Goal: Task Accomplishment & Management: Use online tool/utility

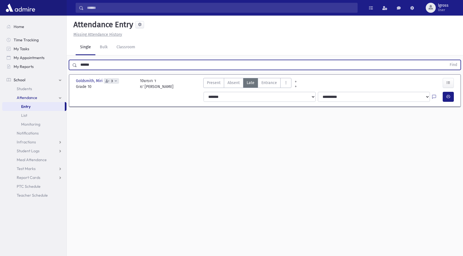
drag, startPoint x: 94, startPoint y: 62, endPoint x: 72, endPoint y: 66, distance: 22.8
click at [72, 66] on div "****** Find" at bounding box center [265, 65] width 392 height 10
type input "*****"
click at [446, 60] on button "Find" at bounding box center [453, 64] width 14 height 9
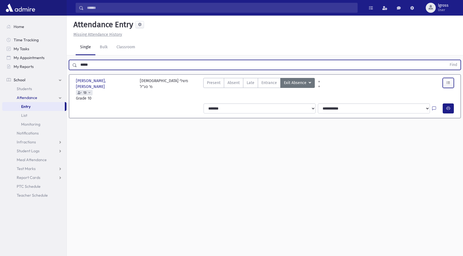
click at [451, 83] on button "button" at bounding box center [447, 83] width 11 height 10
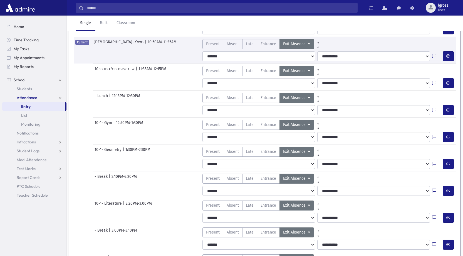
scroll to position [275, 0]
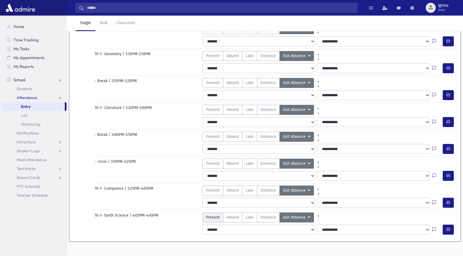
click at [213, 215] on span "Present" at bounding box center [213, 218] width 14 height 6
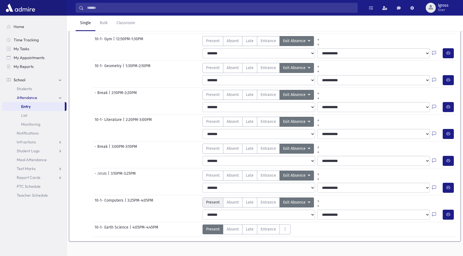
click at [212, 200] on span "Present" at bounding box center [213, 203] width 14 height 6
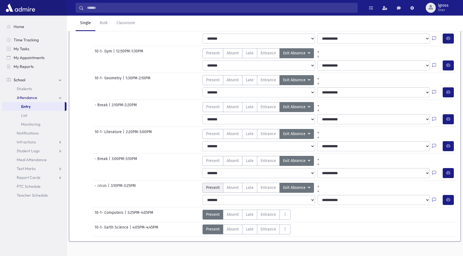
click at [214, 185] on label "Present P" at bounding box center [212, 188] width 21 height 10
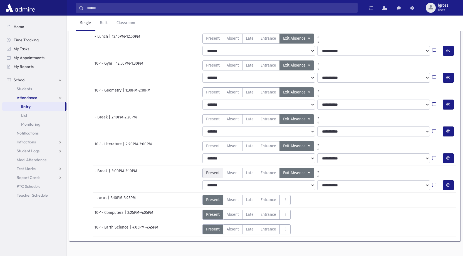
click at [215, 170] on span "Present" at bounding box center [213, 173] width 14 height 6
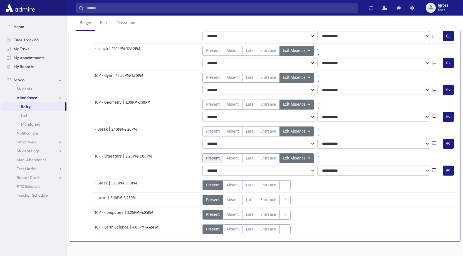
click at [216, 157] on label "Present P" at bounding box center [212, 159] width 21 height 10
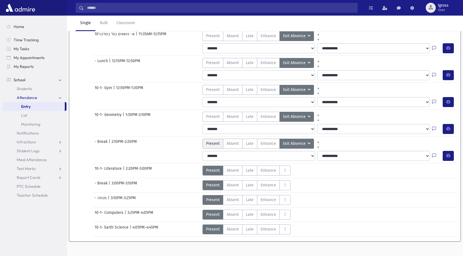
click at [215, 141] on span "Present" at bounding box center [213, 144] width 14 height 6
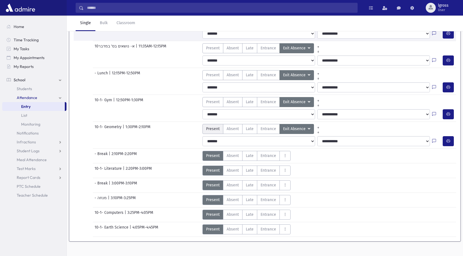
click at [214, 126] on span "Present" at bounding box center [213, 129] width 14 height 6
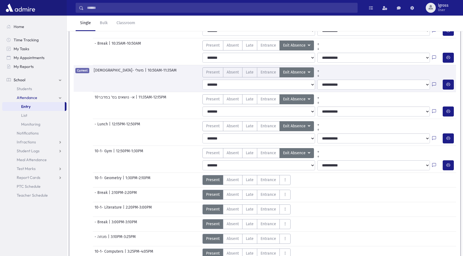
scroll to position [106, 0]
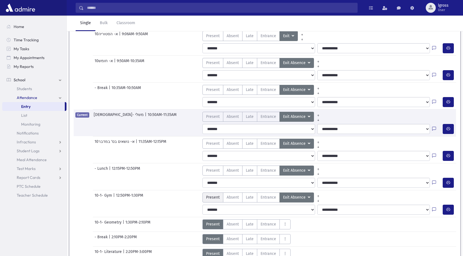
click at [210, 195] on span "Present" at bounding box center [213, 198] width 14 height 6
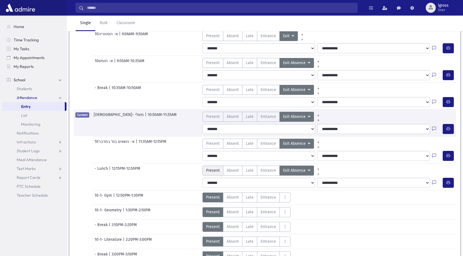
click at [214, 168] on span "Present" at bounding box center [213, 171] width 14 height 6
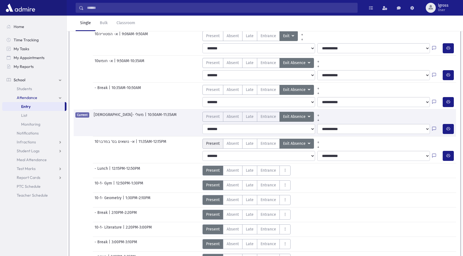
click at [214, 142] on label "Present P" at bounding box center [212, 144] width 21 height 10
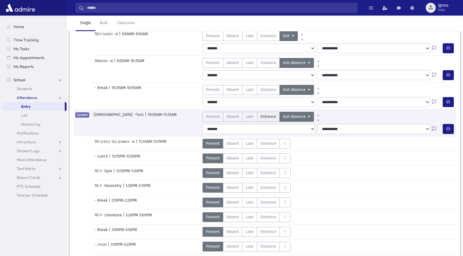
click at [266, 116] on label "Entrance EN" at bounding box center [268, 117] width 23 height 10
